Goal: Check status: Check status

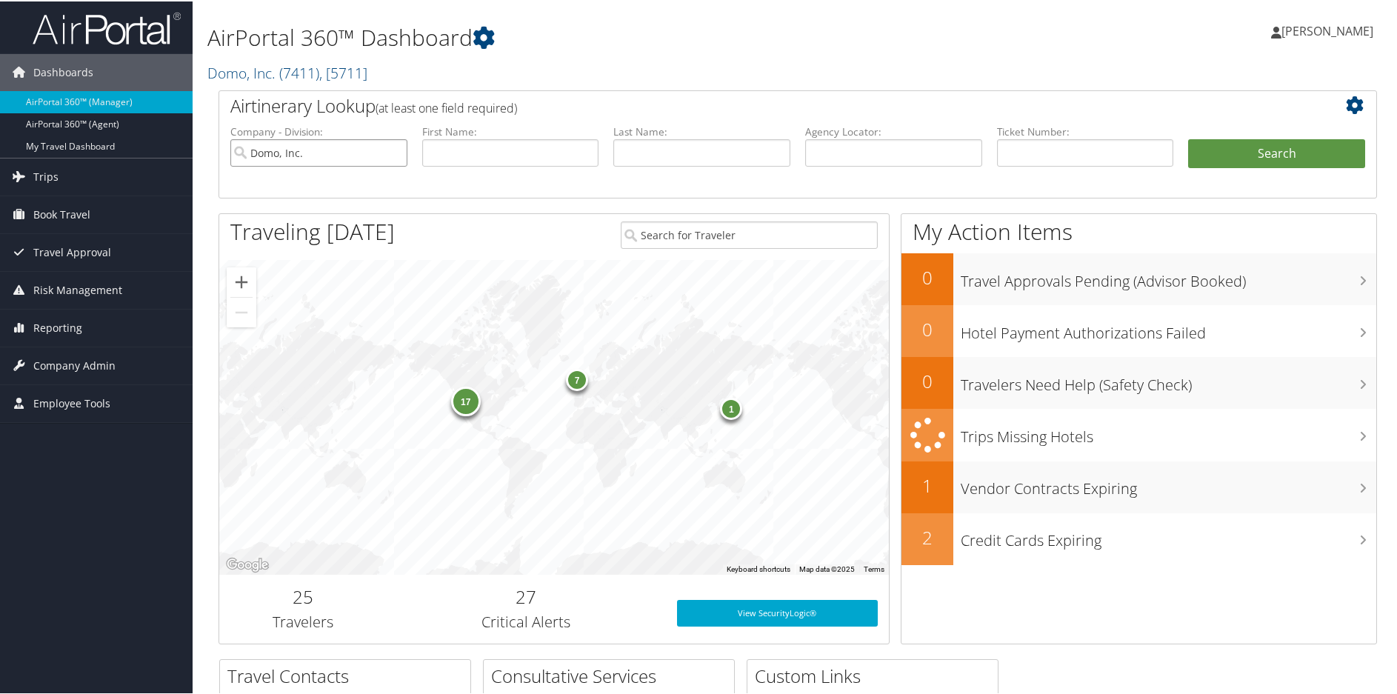
click at [391, 153] on input "Domo, Inc." at bounding box center [318, 151] width 177 height 27
click at [833, 147] on input "text" at bounding box center [893, 151] width 177 height 27
paste input "DDDR03"
type input "DDDR03"
click at [1254, 159] on button "Search" at bounding box center [1276, 153] width 177 height 30
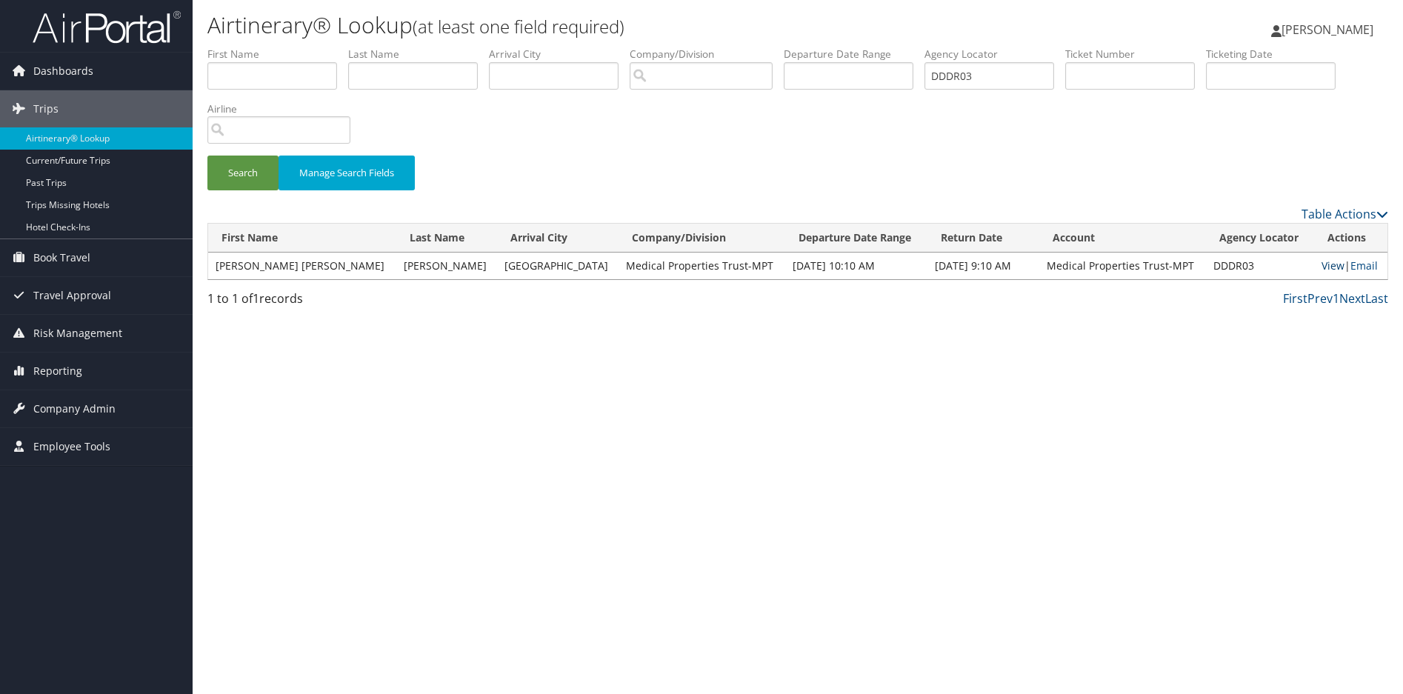
click at [1322, 263] on link "View" at bounding box center [1333, 266] width 23 height 14
click at [867, 387] on div "Airtinerary® Lookup (at least one field required) [PERSON_NAME] [PERSON_NAME] M…" at bounding box center [798, 347] width 1210 height 694
drag, startPoint x: 810, startPoint y: 440, endPoint x: 807, endPoint y: 393, distance: 46.7
click at [810, 440] on div "Airtinerary® Lookup (at least one field required) [PERSON_NAME] [PERSON_NAME] M…" at bounding box center [798, 347] width 1210 height 694
click at [1019, 133] on div "Search Manage Search Fields" at bounding box center [797, 126] width 1203 height 159
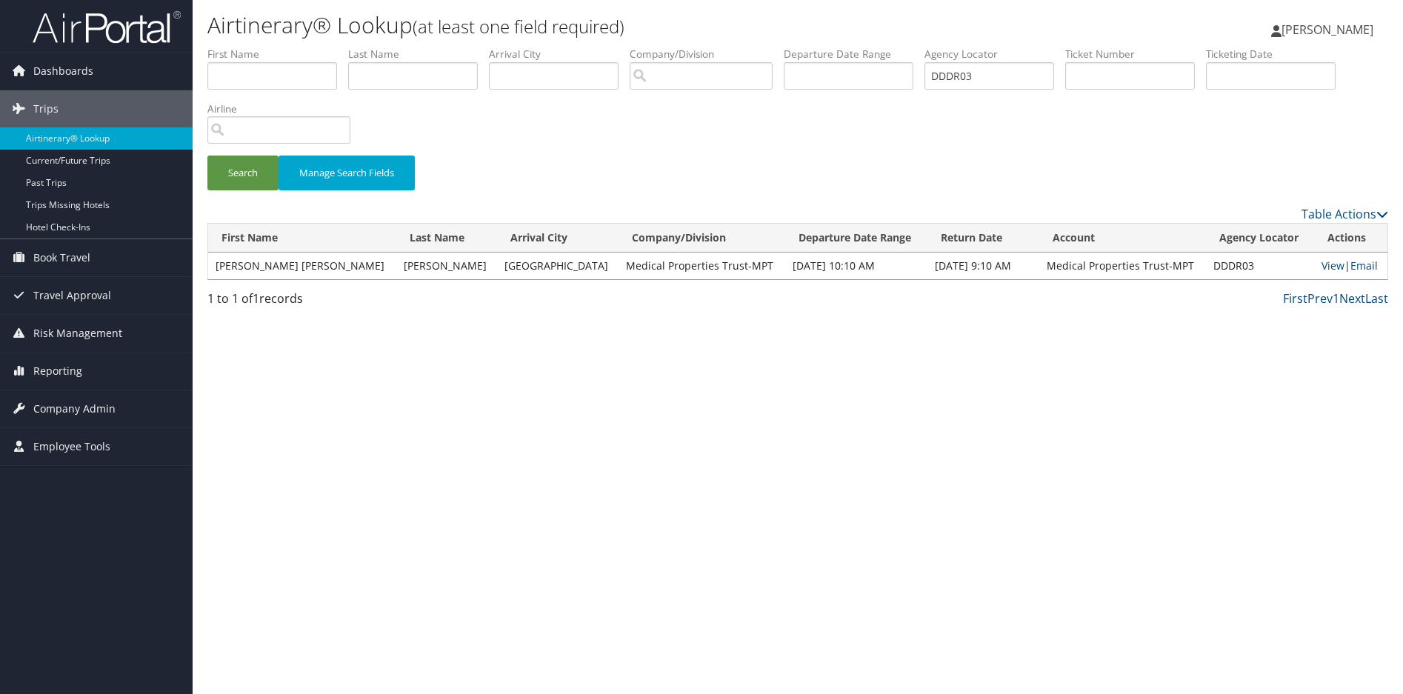
click at [607, 521] on div "Airtinerary® Lookup (at least one field required) [PERSON_NAME] [PERSON_NAME] M…" at bounding box center [798, 347] width 1210 height 694
drag, startPoint x: 1016, startPoint y: 73, endPoint x: 832, endPoint y: 70, distance: 183.7
click at [832, 47] on ul "First Name Last Name Departure City Arrival City Company/Division Airport/City …" at bounding box center [797, 47] width 1181 height 0
paste input "L5RQC"
type input "DL5RQC"
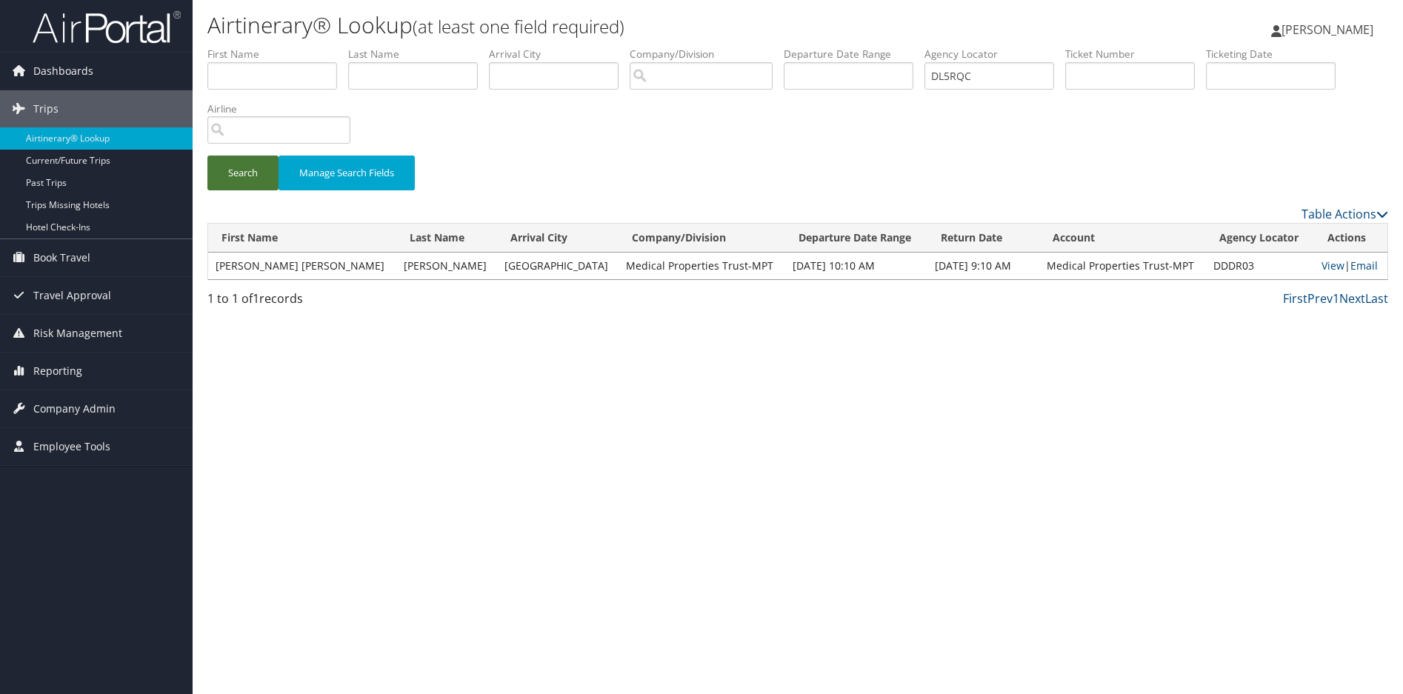
click at [256, 167] on button "Search" at bounding box center [242, 173] width 71 height 35
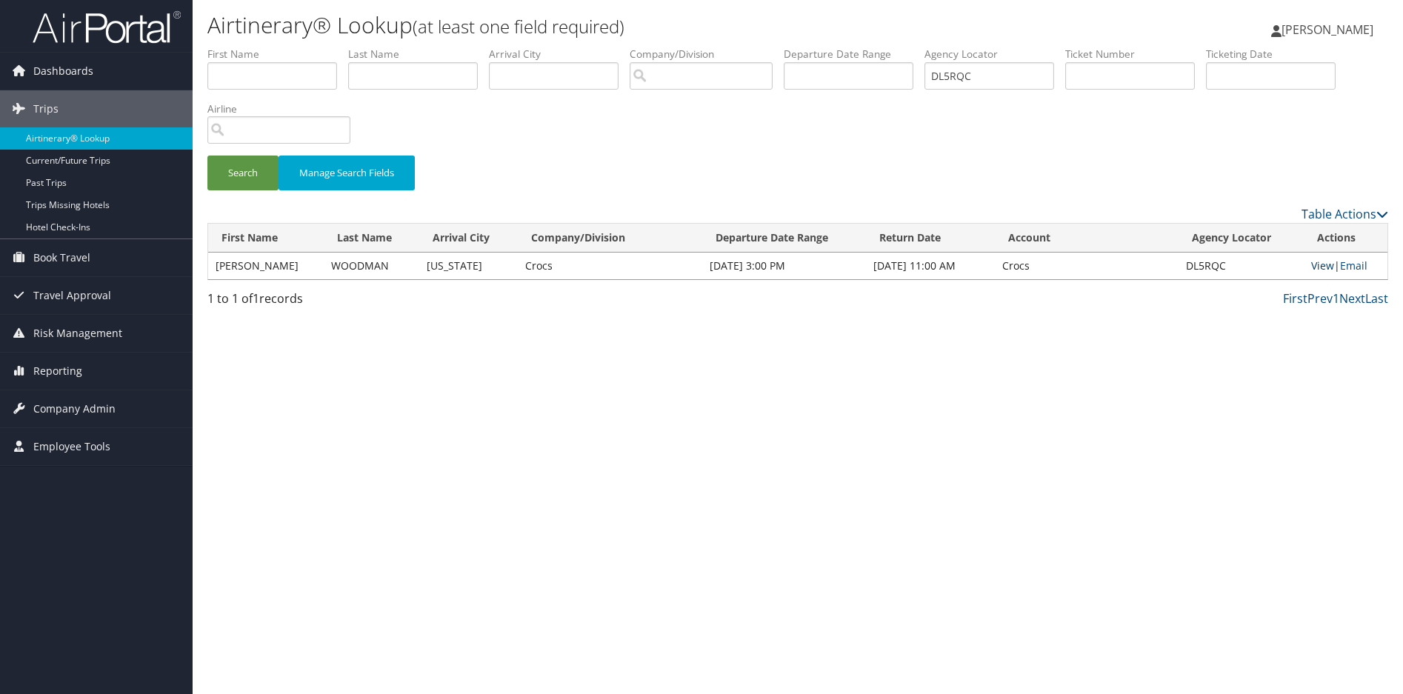
click at [1322, 263] on link "View" at bounding box center [1322, 266] width 23 height 14
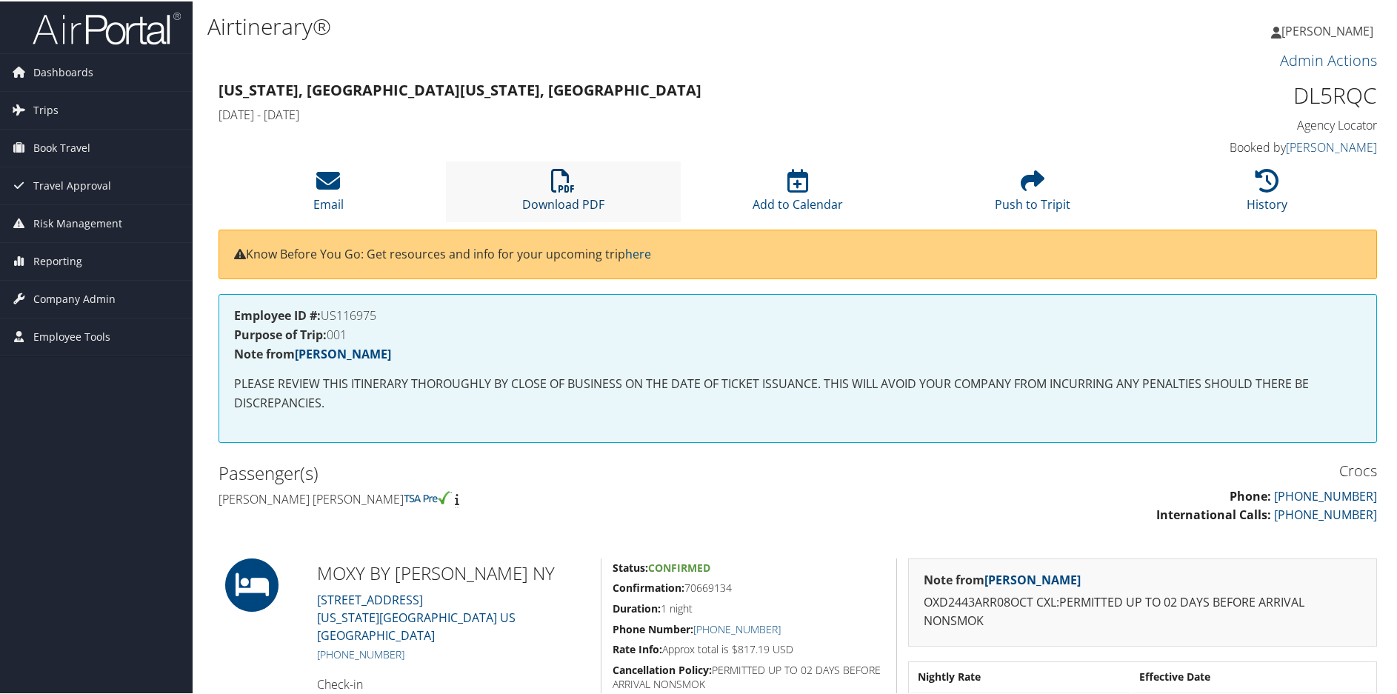
click at [556, 186] on icon at bounding box center [563, 179] width 24 height 24
